Goal: Find specific page/section: Find specific page/section

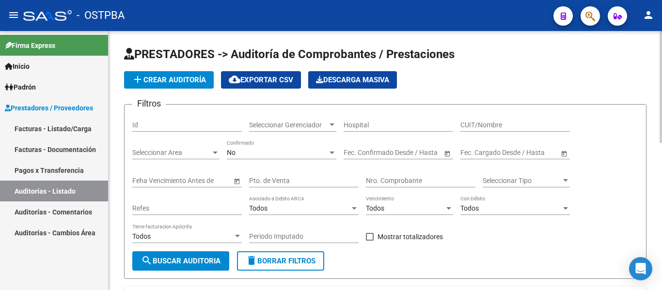
click at [382, 182] on input "Nro. Comprobante" at bounding box center [420, 181] width 109 height 8
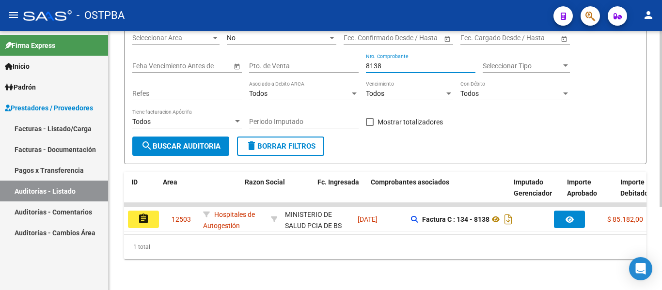
scroll to position [0, 65]
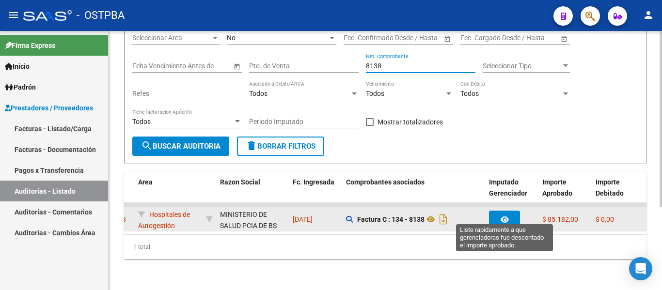
click at [506, 216] on icon "button" at bounding box center [504, 219] width 8 height 7
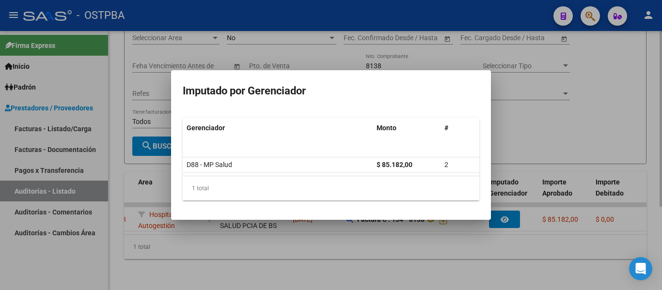
click at [523, 127] on div at bounding box center [331, 145] width 662 height 290
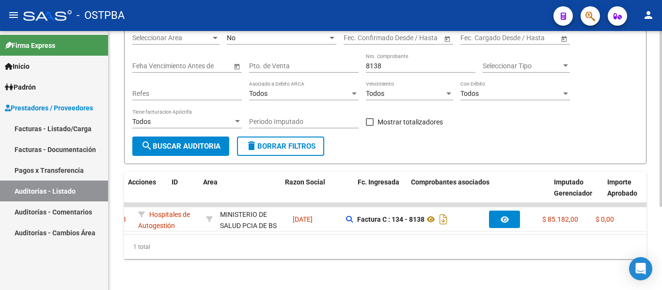
scroll to position [0, 0]
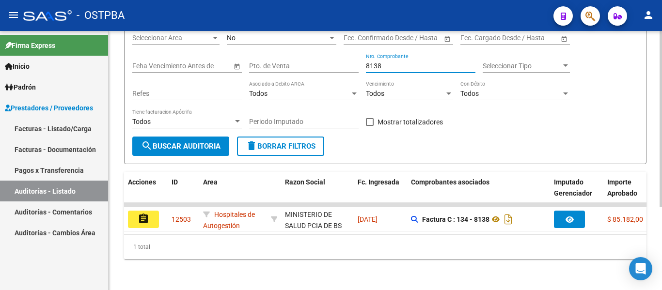
click at [389, 62] on input "8138" at bounding box center [420, 66] width 109 height 8
type input "8"
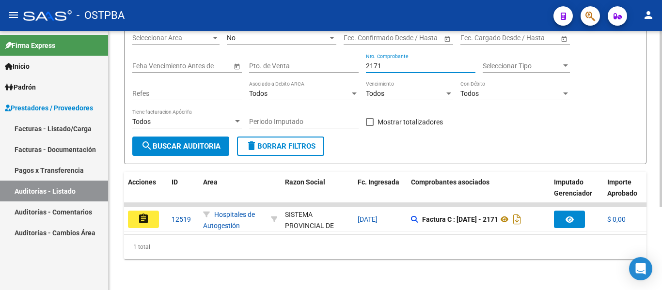
type input "2171"
click at [413, 62] on input "2171" at bounding box center [420, 66] width 109 height 8
drag, startPoint x: 194, startPoint y: 227, endPoint x: 217, endPoint y: 225, distance: 22.8
click at [217, 225] on datatable-body "assignment 12519 Hospitales de Autogestión SISTEMA PROVINCIAL DE SALUD - 306918…" at bounding box center [385, 218] width 522 height 31
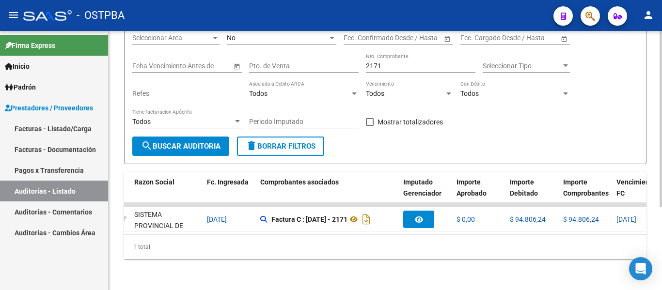
scroll to position [0, 156]
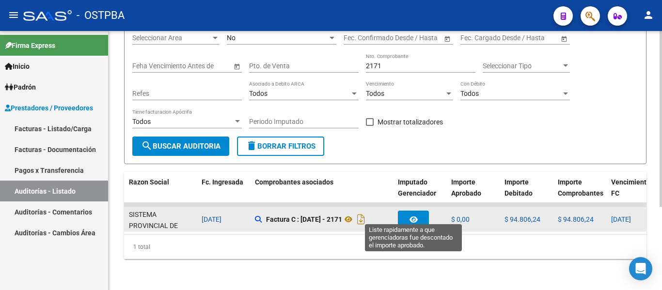
click at [418, 216] on button "button" at bounding box center [413, 219] width 31 height 17
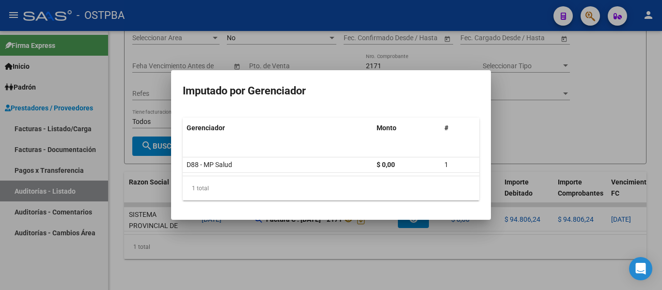
click at [534, 160] on div at bounding box center [331, 145] width 662 height 290
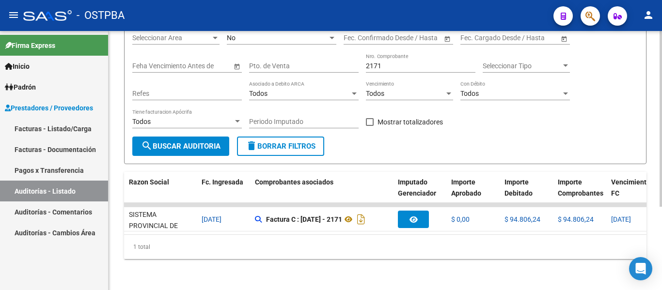
scroll to position [0, 0]
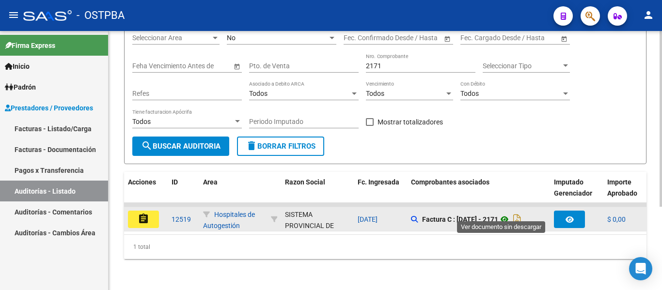
click at [503, 214] on icon at bounding box center [504, 220] width 13 height 12
click at [137, 211] on button "assignment" at bounding box center [143, 219] width 31 height 17
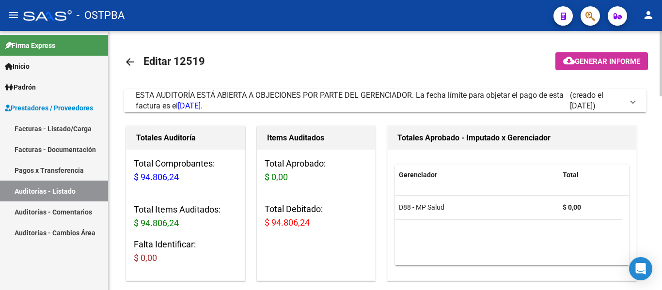
click at [127, 62] on mat-icon "arrow_back" at bounding box center [130, 62] width 12 height 12
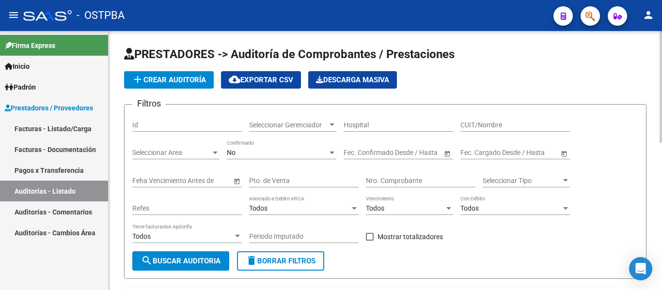
click at [398, 188] on div "Nro. Comprobante" at bounding box center [420, 182] width 109 height 28
click at [398, 181] on input "Nro. Comprobante" at bounding box center [420, 181] width 109 height 8
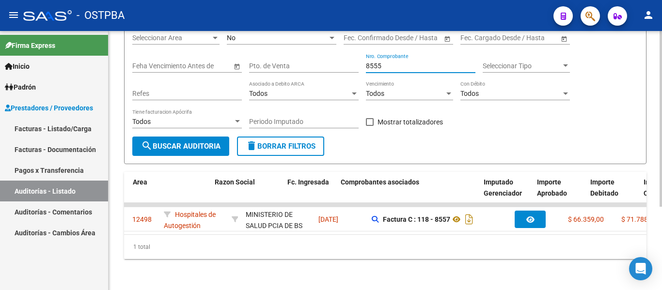
scroll to position [0, 70]
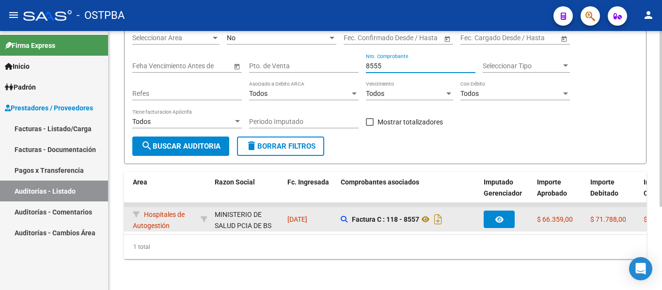
click at [496, 219] on button "button" at bounding box center [498, 219] width 31 height 17
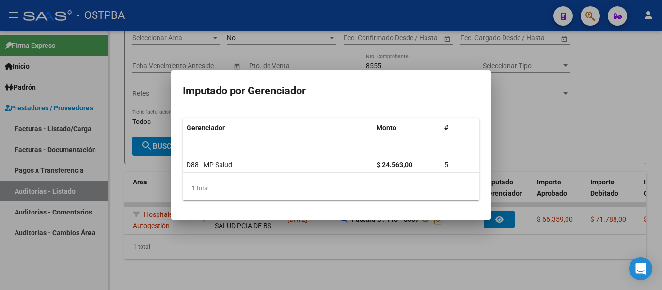
click at [455, 244] on div at bounding box center [331, 145] width 662 height 290
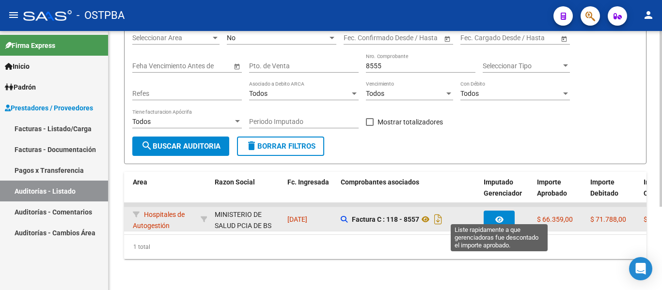
click at [499, 216] on icon "button" at bounding box center [499, 219] width 8 height 7
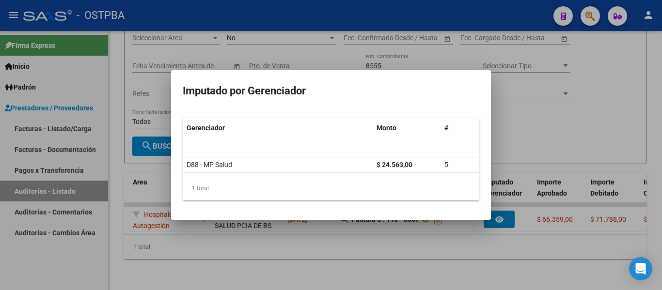
click at [399, 229] on div at bounding box center [331, 145] width 662 height 290
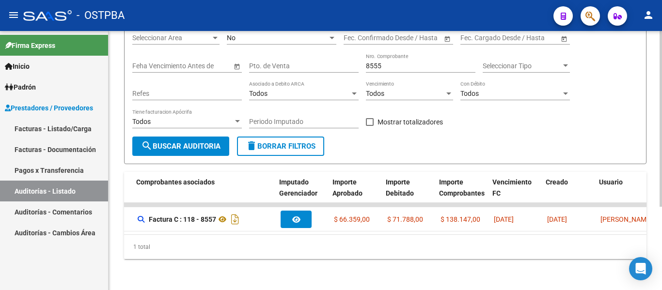
scroll to position [0, 281]
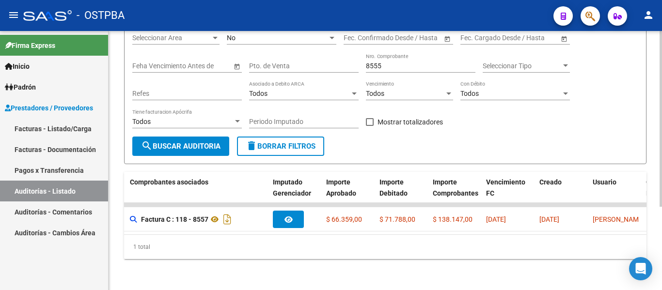
click at [392, 62] on input "8555" at bounding box center [420, 66] width 109 height 8
type input "8"
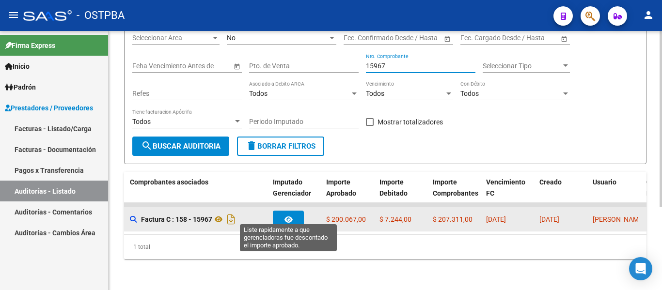
click at [291, 216] on icon "button" at bounding box center [288, 219] width 8 height 7
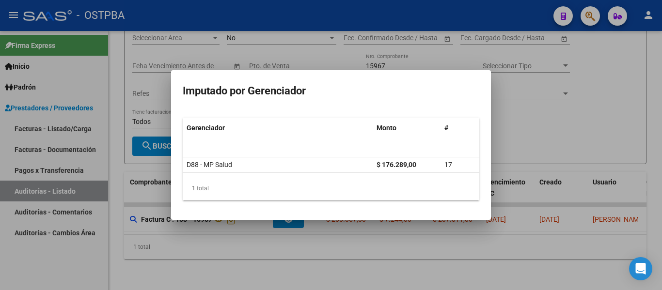
click at [473, 246] on div at bounding box center [331, 145] width 662 height 290
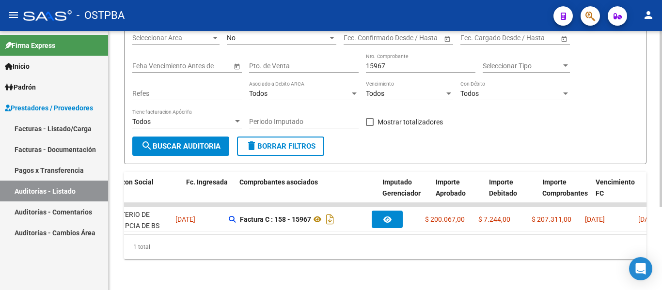
scroll to position [0, 143]
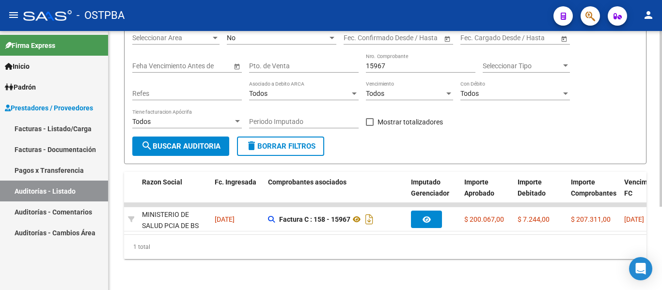
click at [405, 62] on input "15967" at bounding box center [420, 66] width 109 height 8
type input "1"
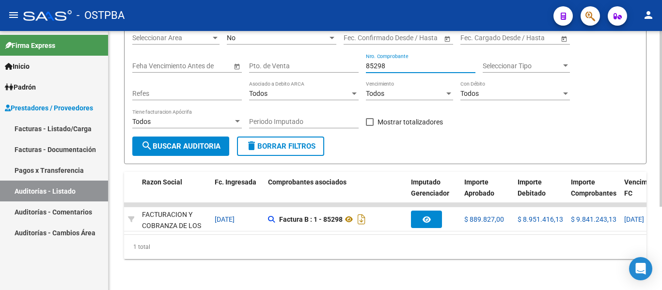
type input "85298"
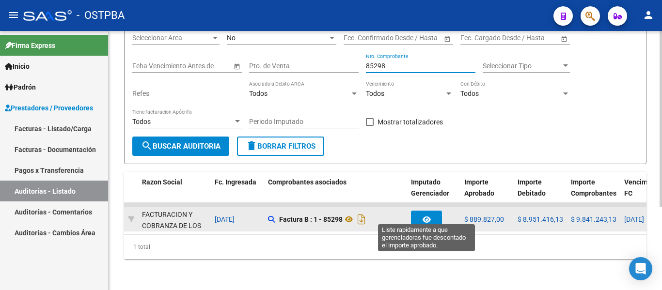
click at [428, 216] on icon "button" at bounding box center [426, 219] width 8 height 7
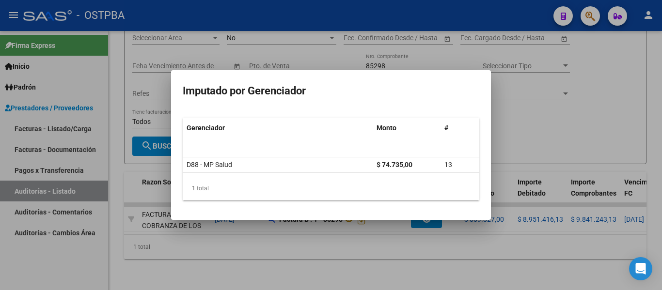
click at [491, 241] on div at bounding box center [331, 145] width 662 height 290
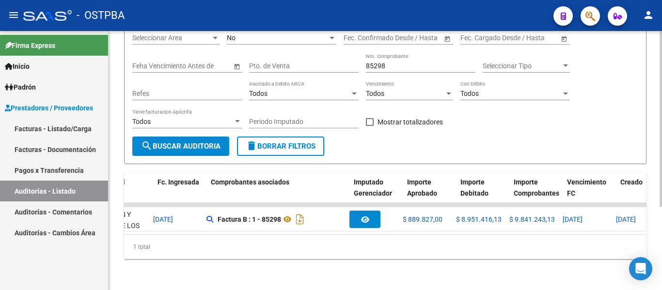
scroll to position [0, 209]
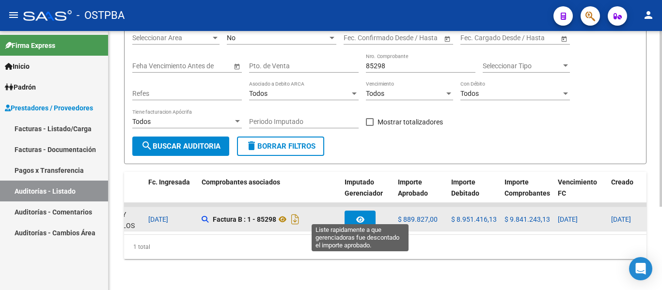
click at [366, 211] on button "button" at bounding box center [359, 219] width 31 height 17
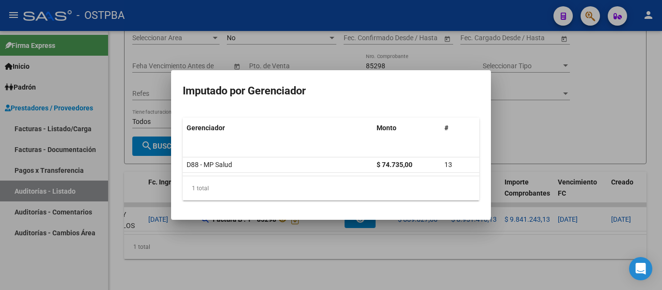
click at [410, 269] on div at bounding box center [331, 145] width 662 height 290
